Goal: Transaction & Acquisition: Purchase product/service

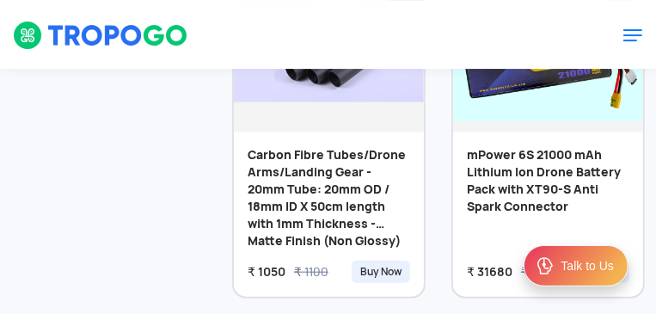
scroll to position [732, 0]
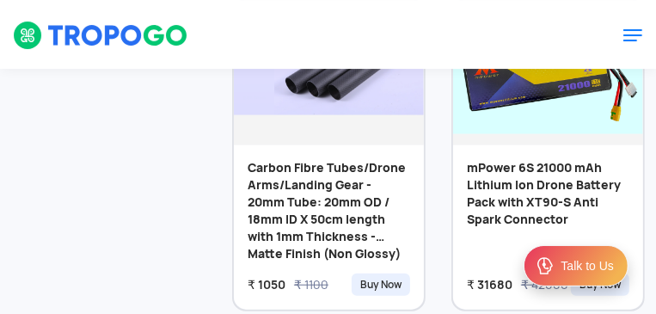
click at [622, 34] on img at bounding box center [632, 35] width 21 height 21
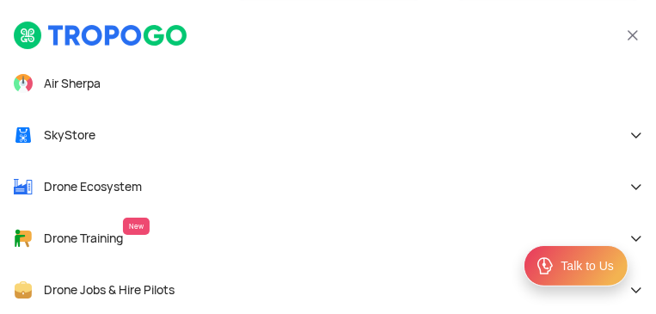
scroll to position [69, 0]
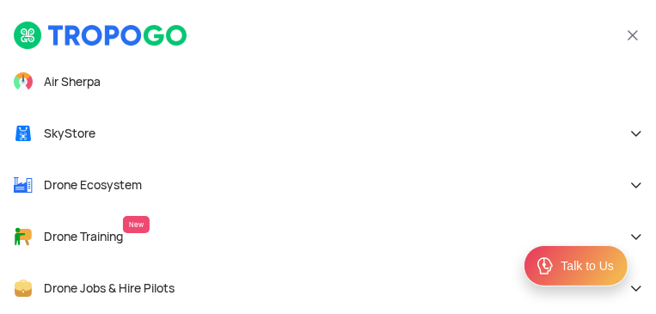
click at [73, 126] on span "SkyStore" at bounding box center [70, 132] width 52 height 15
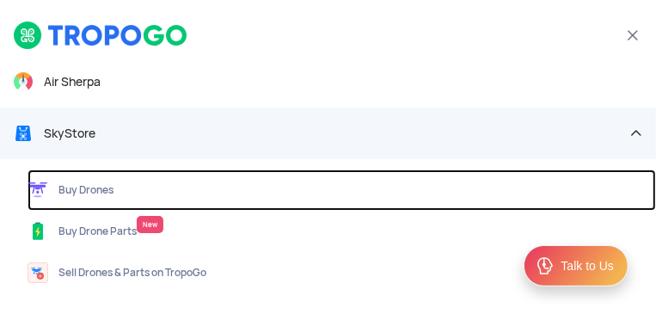
click at [83, 190] on span "Buy Drones" at bounding box center [85, 190] width 55 height 14
